Goal: Information Seeking & Learning: Learn about a topic

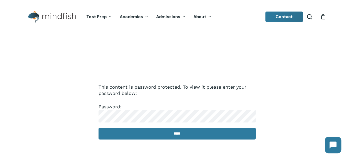
click at [98, 127] on input "*****" at bounding box center [176, 133] width 157 height 12
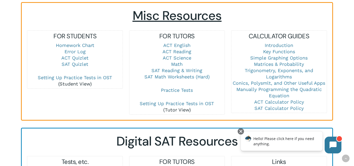
scroll to position [366, 0]
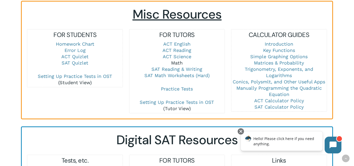
click at [176, 63] on link "Math" at bounding box center [177, 62] width 12 height 5
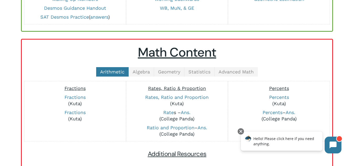
scroll to position [52, 0]
